Goal: Information Seeking & Learning: Learn about a topic

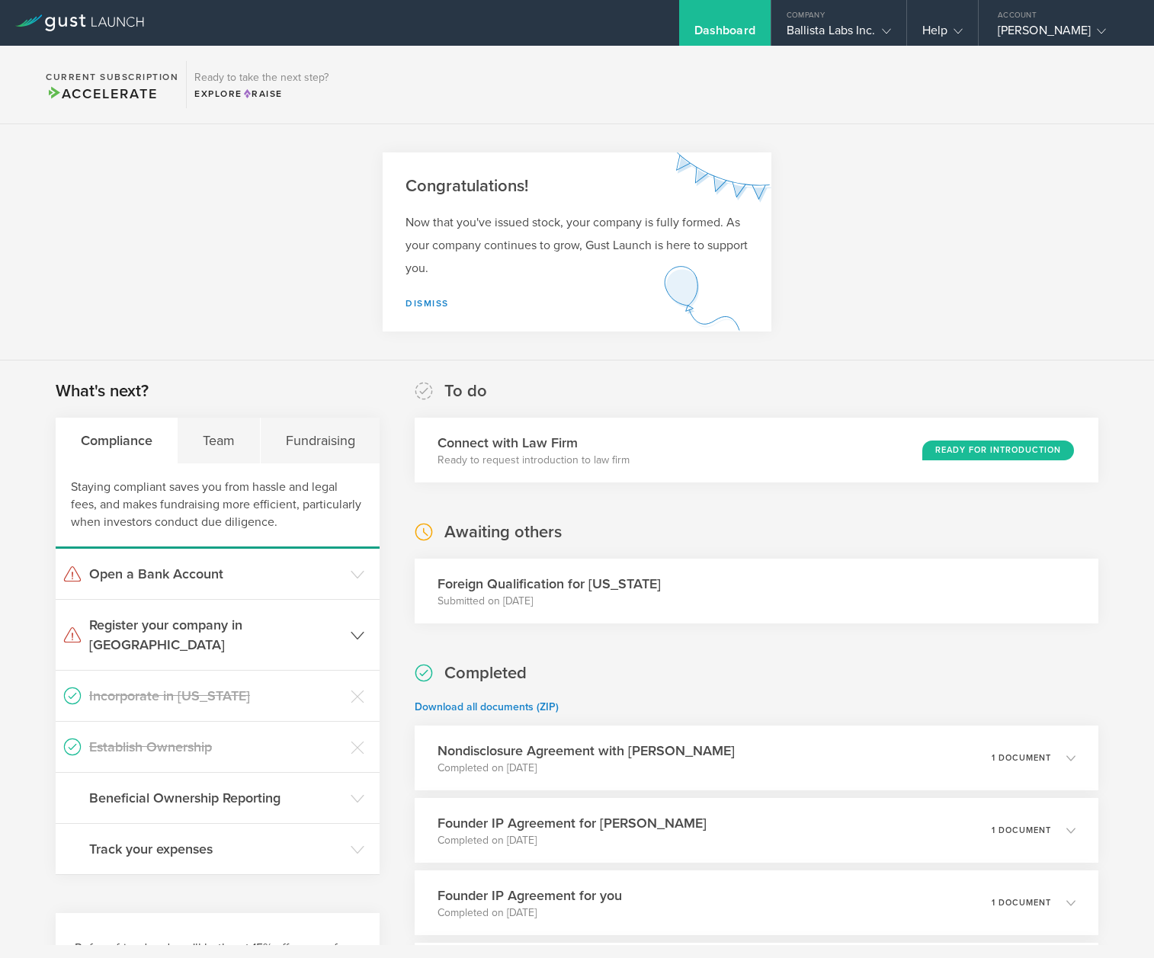
scroll to position [260, 0]
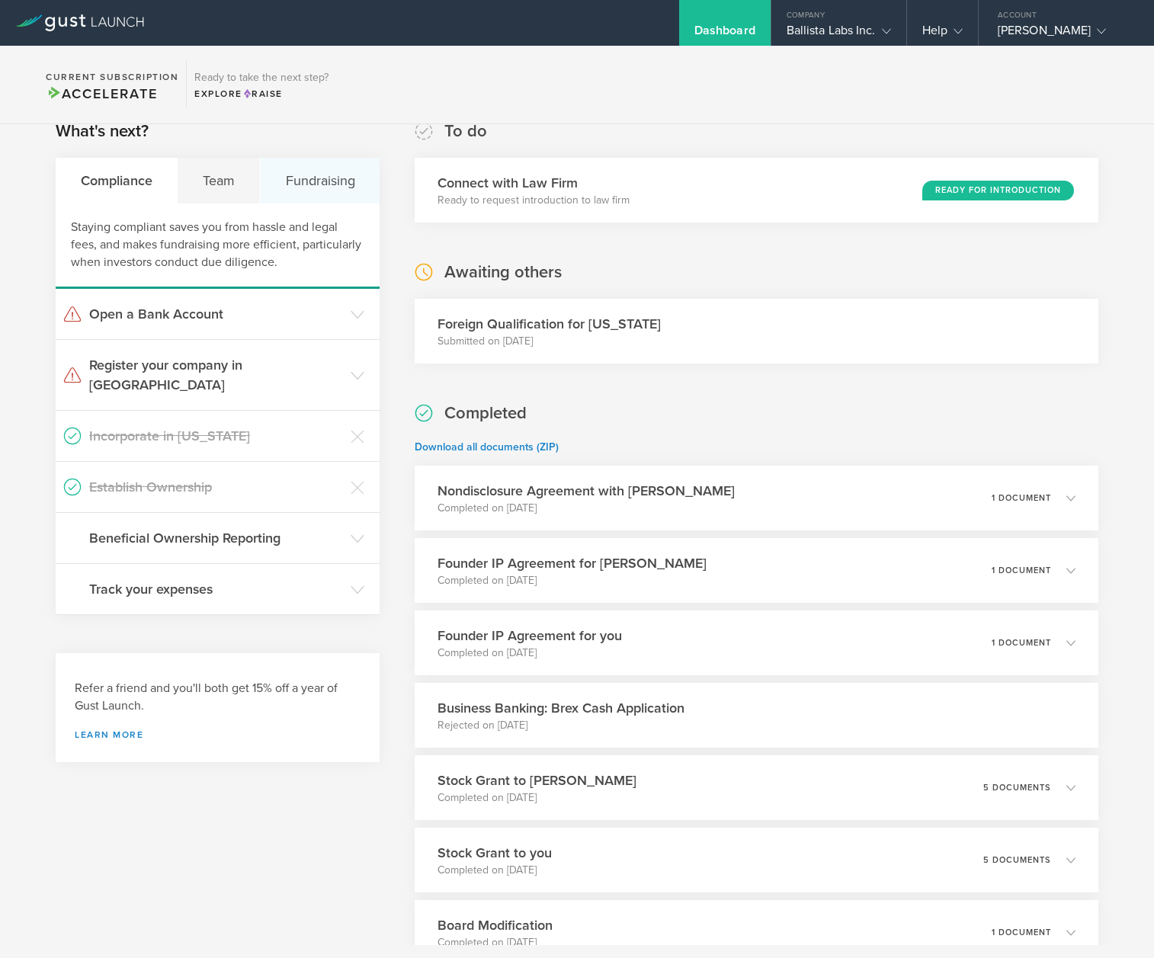
click at [328, 184] on div "Fundraising" at bounding box center [320, 181] width 119 height 46
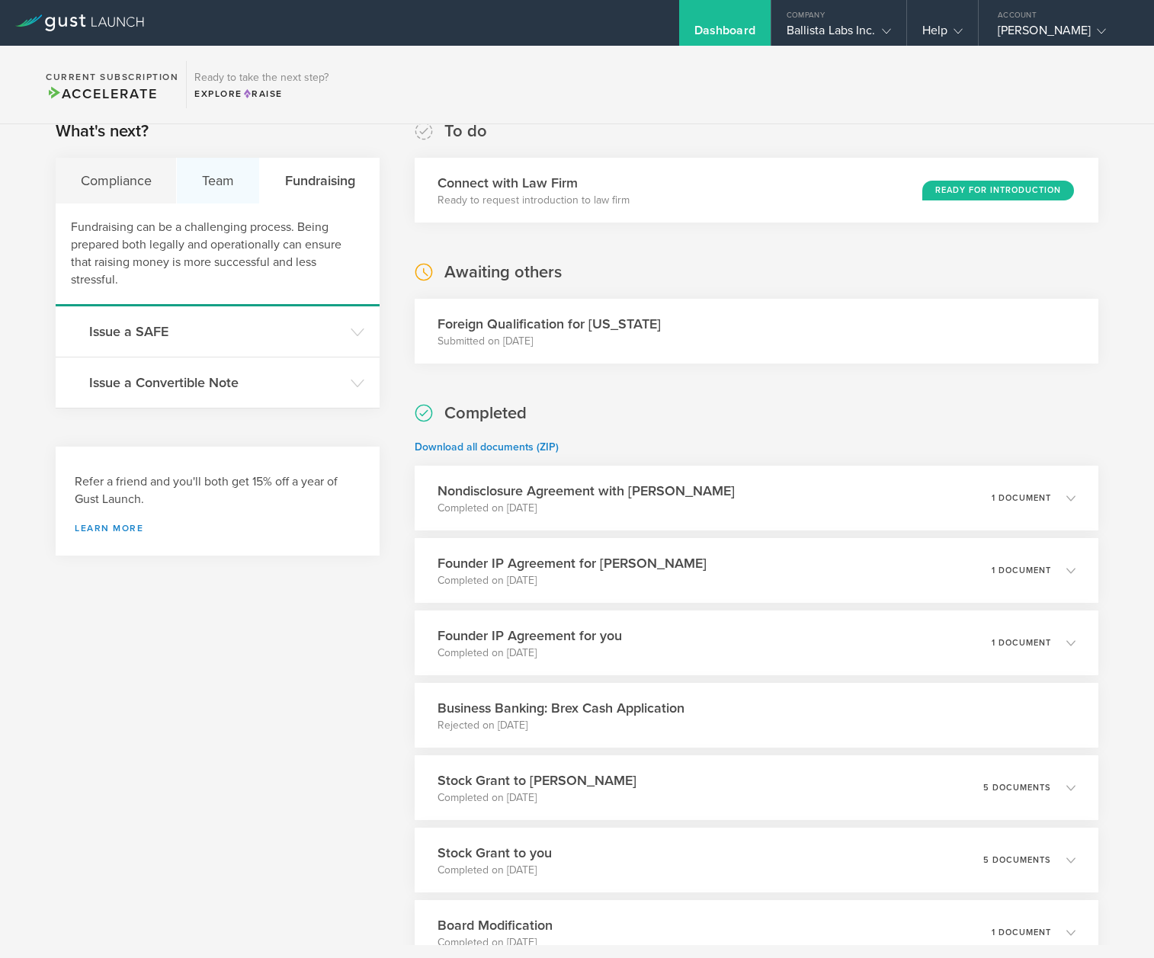
click at [232, 185] on div "Team" at bounding box center [218, 181] width 82 height 46
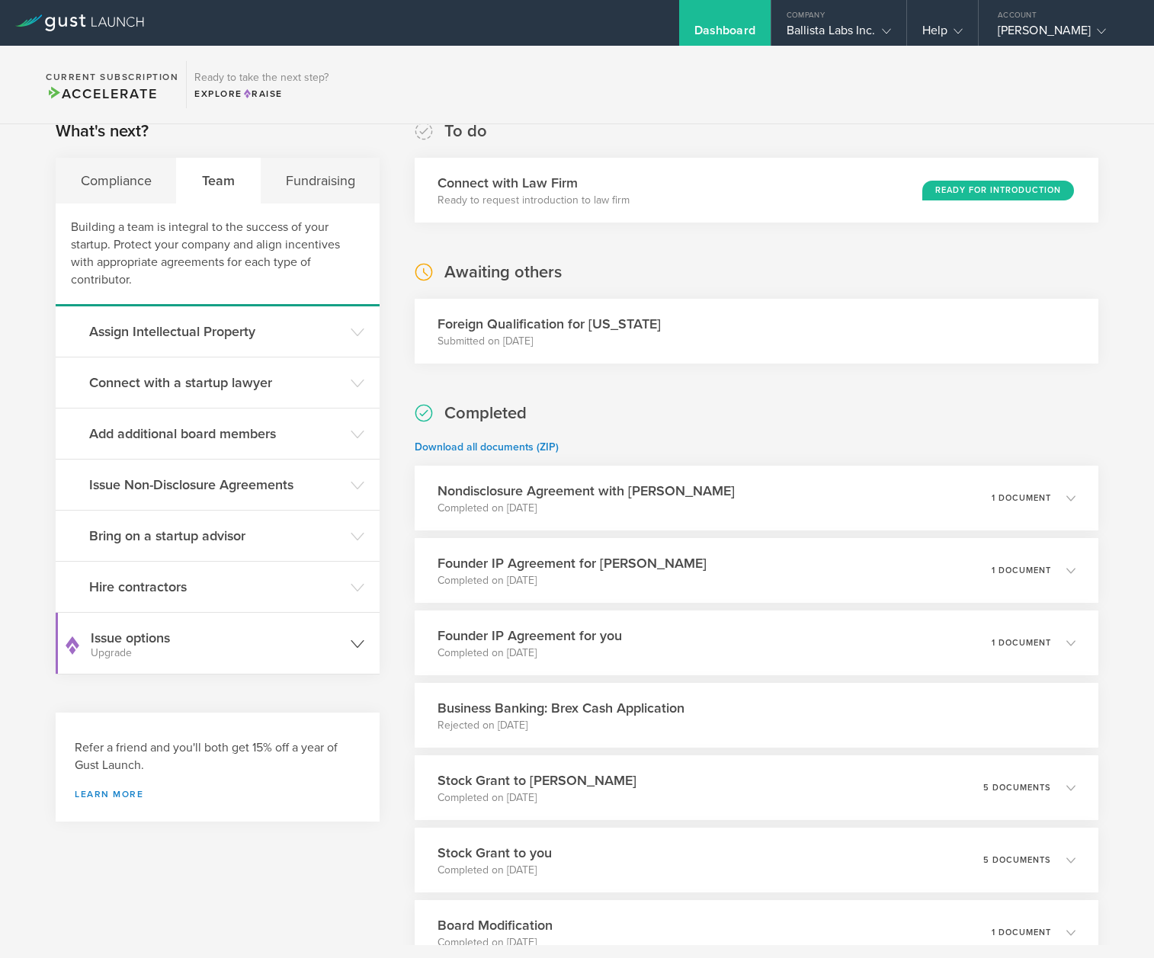
click at [286, 643] on h3 "Issue options Upgrade" at bounding box center [217, 643] width 252 height 30
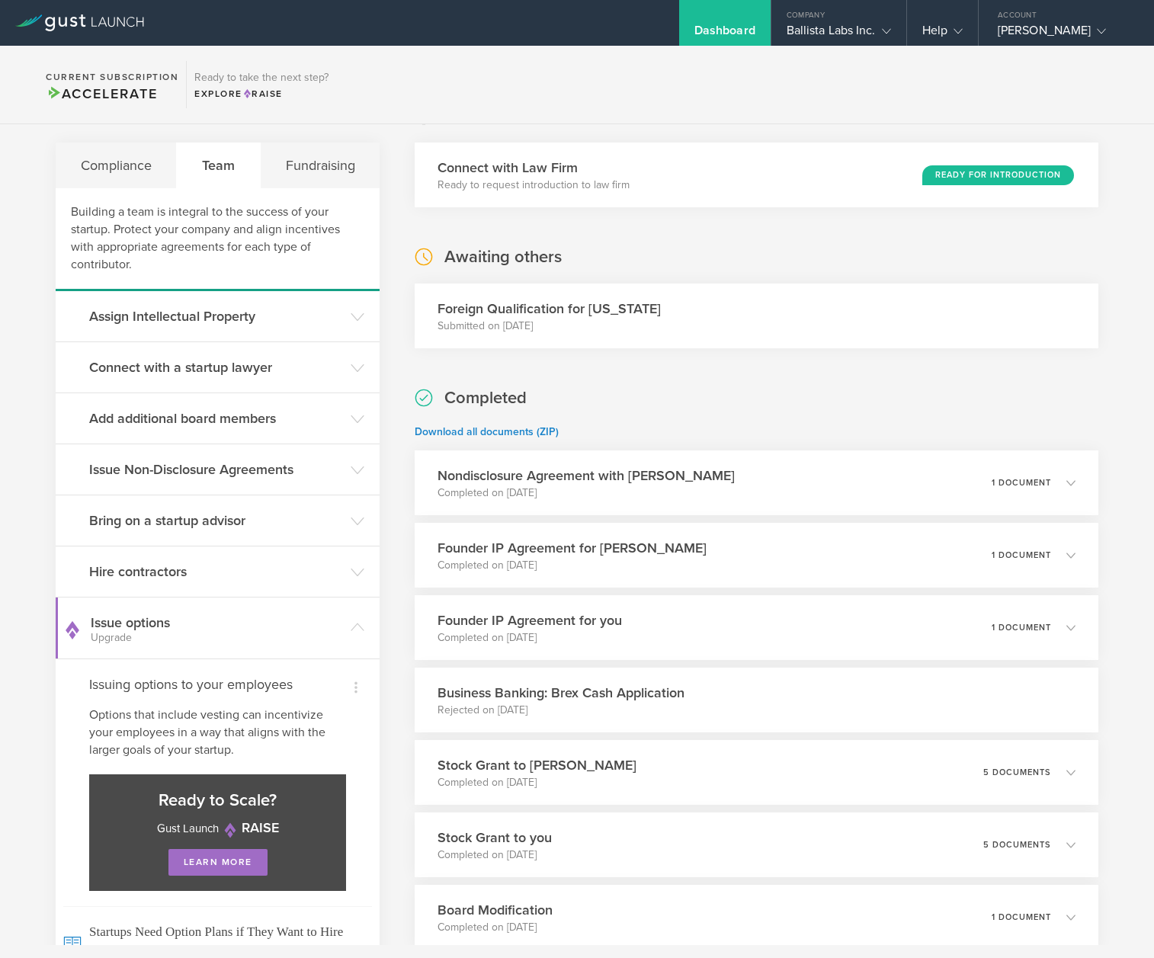
scroll to position [276, 0]
click at [216, 566] on h3 "Hire contractors" at bounding box center [216, 571] width 254 height 20
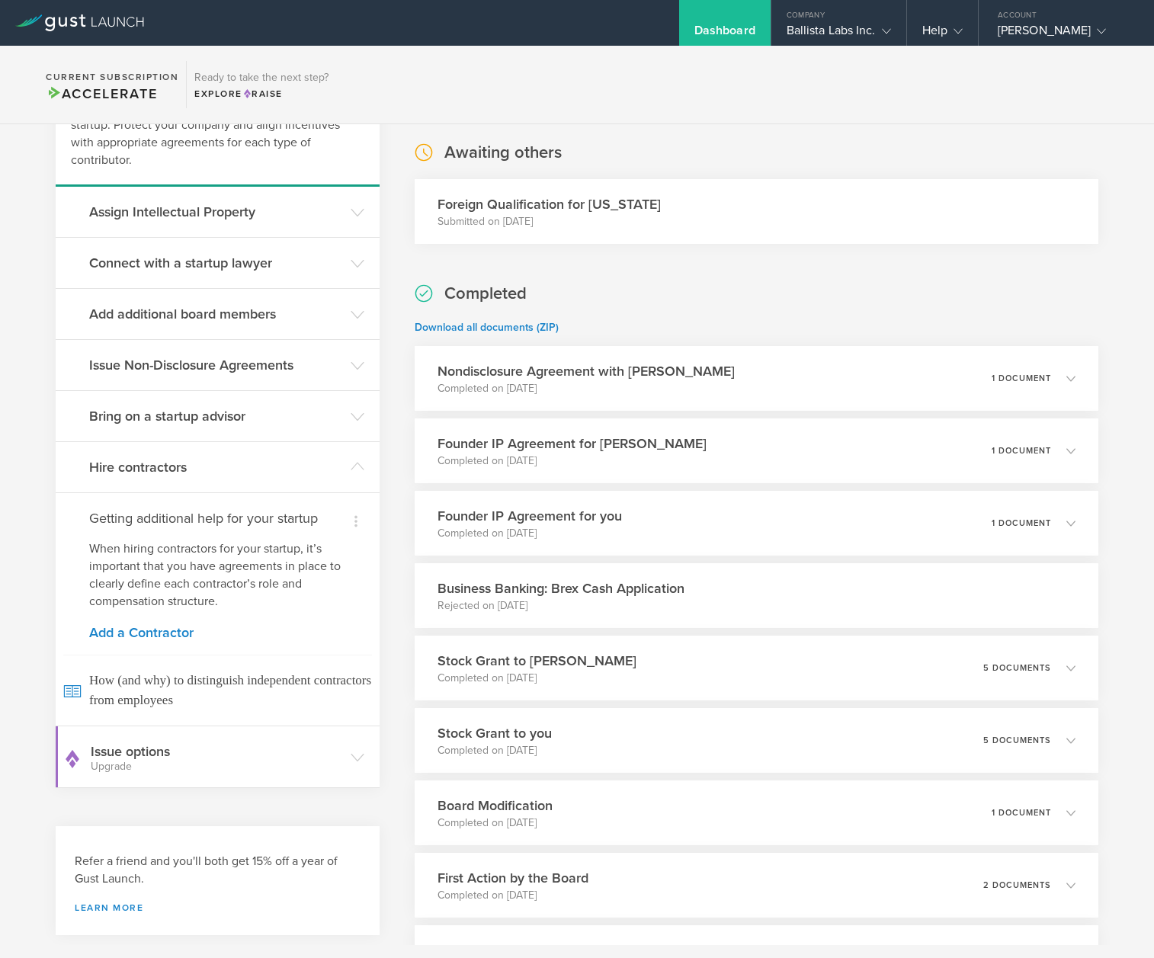
scroll to position [381, 0]
click at [172, 759] on h3 "Issue options Upgrade" at bounding box center [217, 755] width 252 height 30
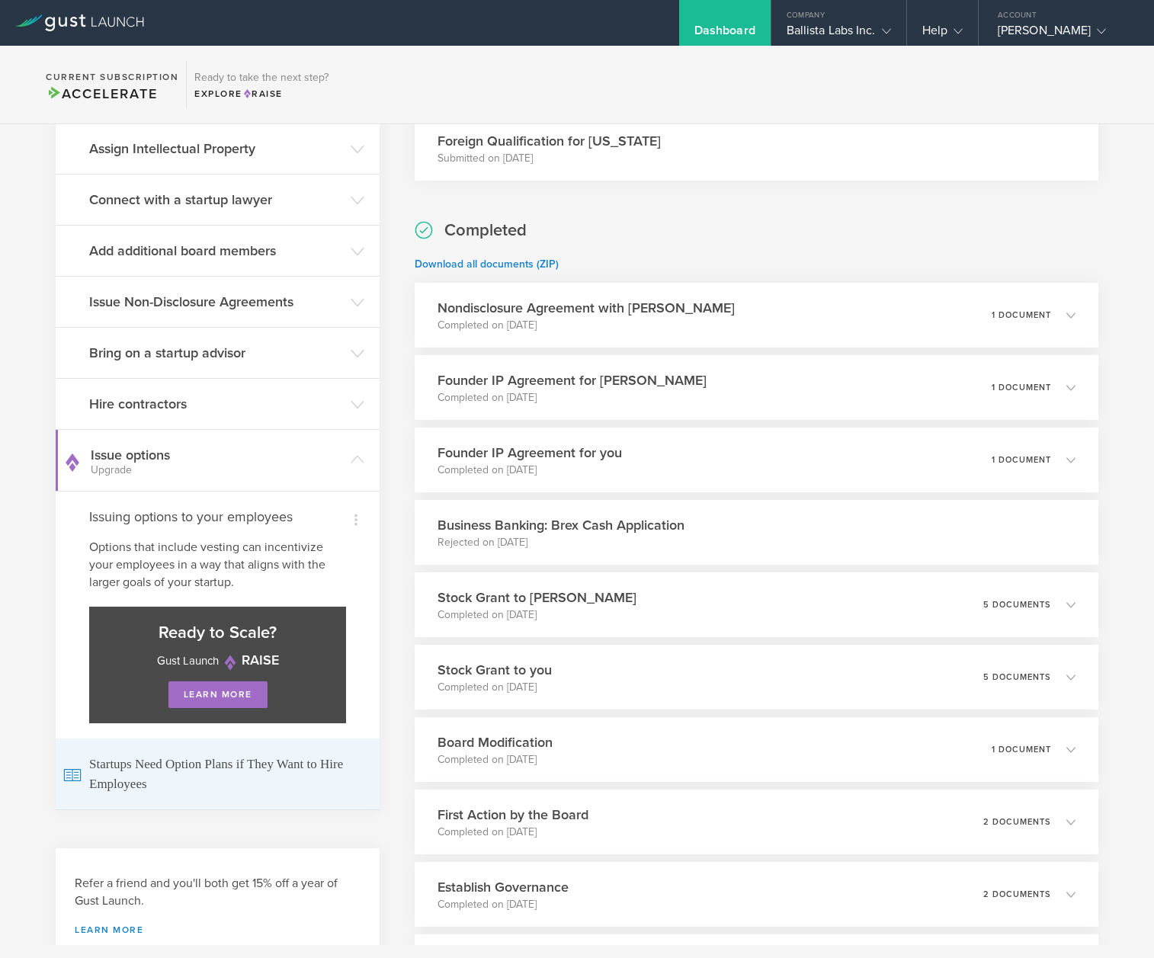
scroll to position [474, 0]
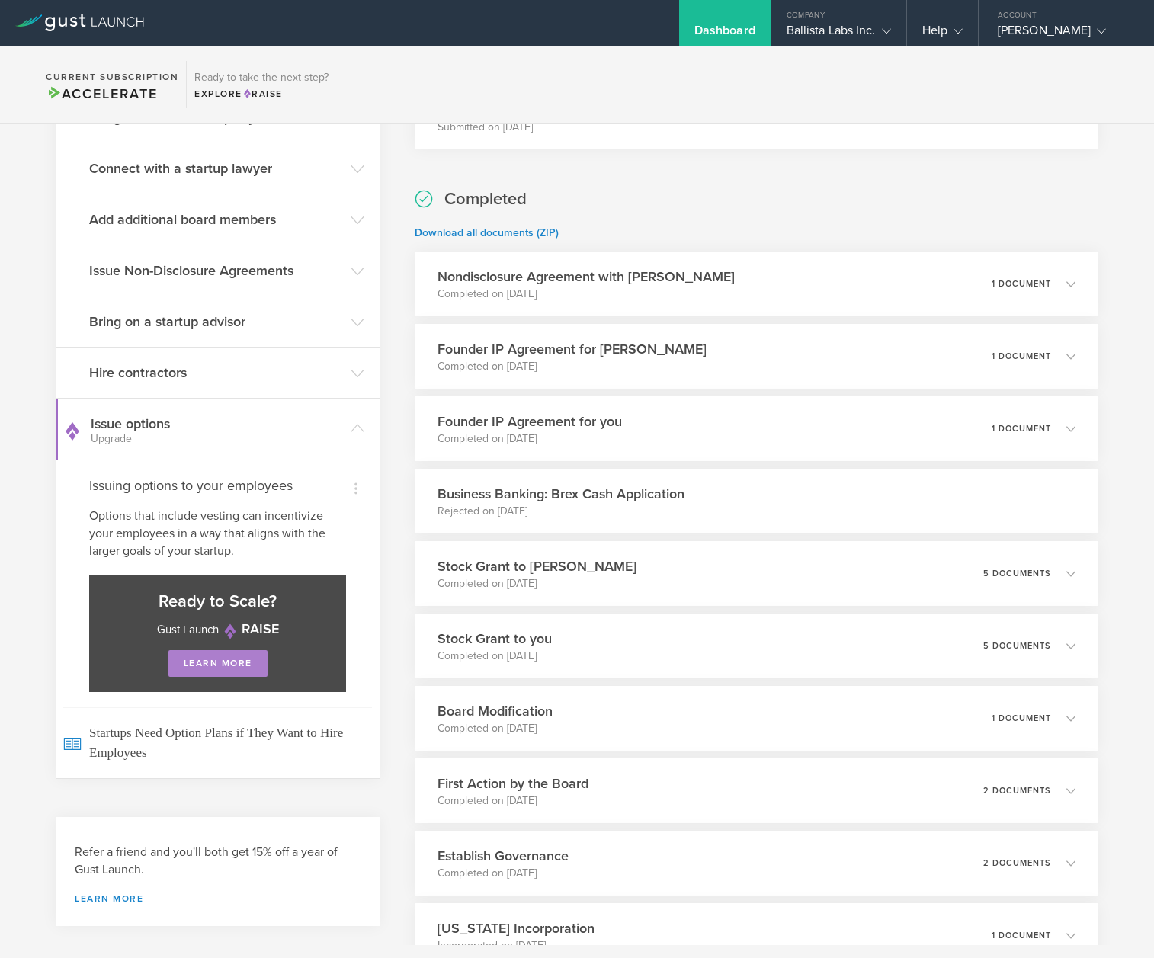
click at [224, 662] on link "learn more" at bounding box center [217, 663] width 99 height 27
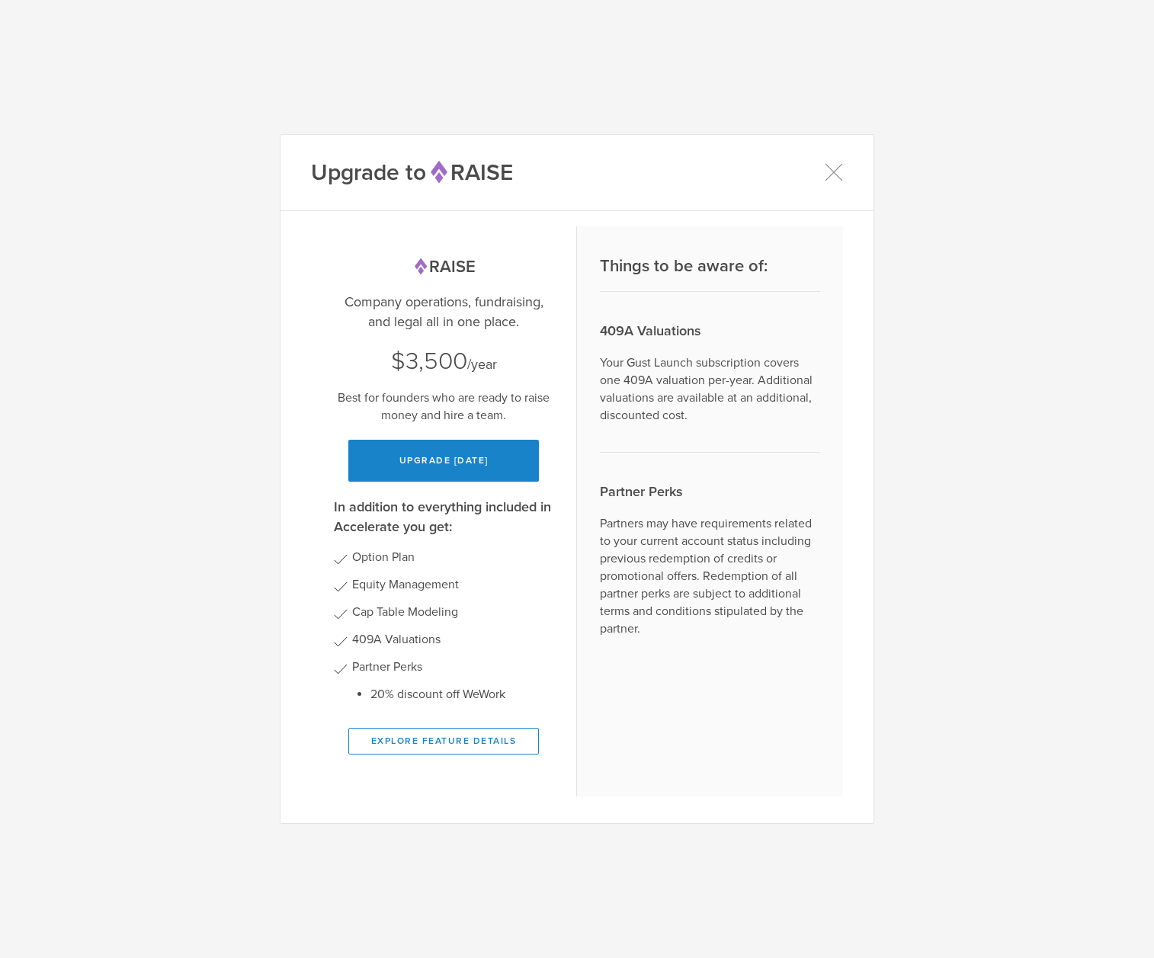
click at [217, 586] on div "Upgrade to Raise Raise Company operations, fundraising, and legal all in one pl…" at bounding box center [577, 479] width 1154 height 958
click at [208, 553] on div "Upgrade to Raise Raise Company operations, fundraising, and legal all in one pl…" at bounding box center [577, 479] width 1154 height 958
